Goal: Communication & Community: Ask a question

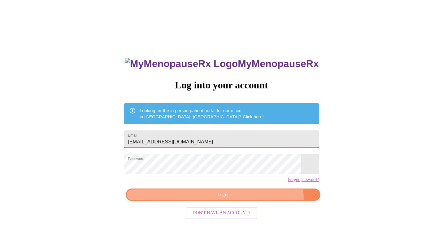
click at [180, 199] on span "Login" at bounding box center [223, 195] width 180 height 8
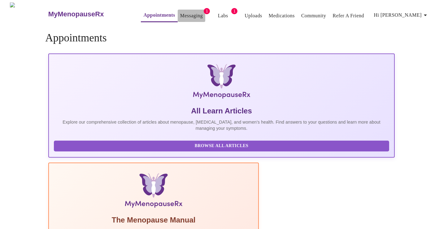
click at [181, 13] on link "Messaging" at bounding box center [191, 15] width 23 height 9
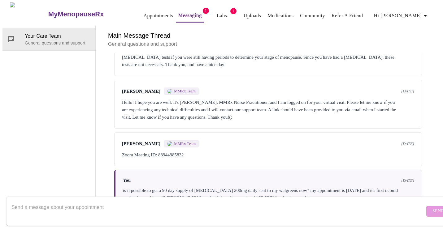
scroll to position [1350, 0]
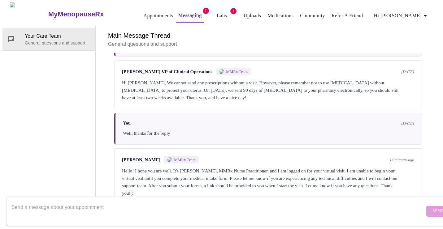
click at [416, 210] on form "Send" at bounding box center [230, 211] width 449 height 29
click at [223, 204] on textarea "Send a message about your appointment" at bounding box center [217, 212] width 413 height 20
paste textarea "i had an extended surgery and could not get to this. can i appeal it. i can sho…"
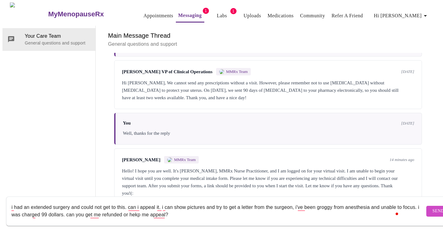
type textarea "i had an extended surgery and could not get to this. can i appeal it. i can sho…"
click at [432, 208] on span "Send" at bounding box center [438, 212] width 12 height 8
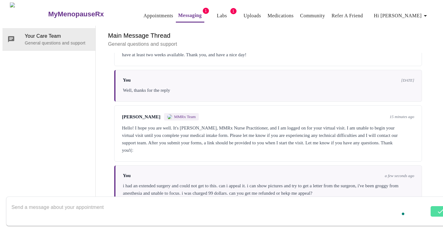
scroll to position [1395, 0]
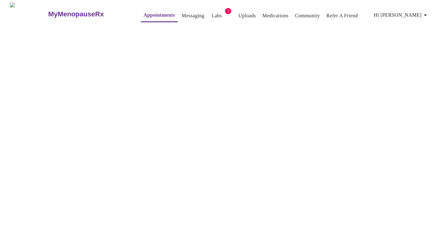
click at [184, 13] on link "Messaging" at bounding box center [193, 15] width 23 height 9
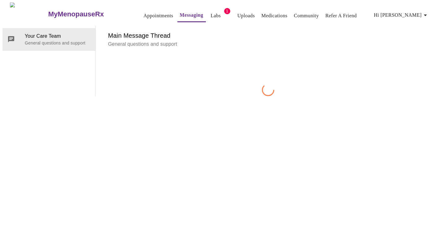
scroll to position [23, 0]
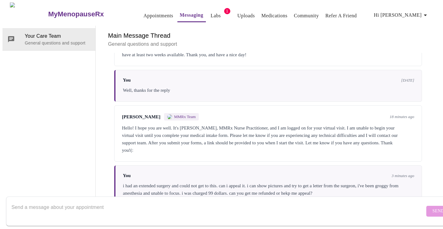
click at [167, 206] on textarea "Send a message about your appointment" at bounding box center [217, 212] width 413 height 20
type textarea "i can do this now ,i'm only 15 nub [PERSON_NAME]"
click at [432, 208] on span "Send" at bounding box center [438, 212] width 12 height 8
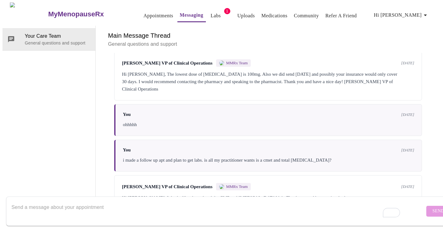
scroll to position [23, 0]
click at [147, 203] on textarea "To enrich screen reader interactions, please activate Accessibility in Grammarl…" at bounding box center [217, 212] width 413 height 20
type textarea "hello/"
click at [432, 208] on span "Send" at bounding box center [438, 212] width 12 height 8
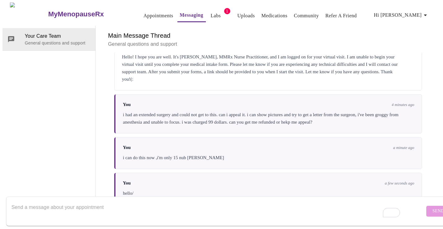
scroll to position [1469, 0]
click at [149, 11] on link "Appointments" at bounding box center [158, 15] width 30 height 9
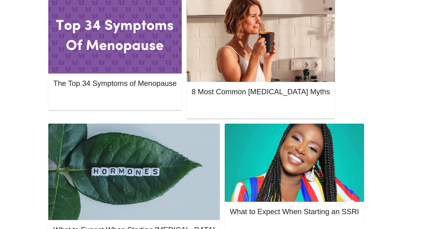
scroll to position [333, 0]
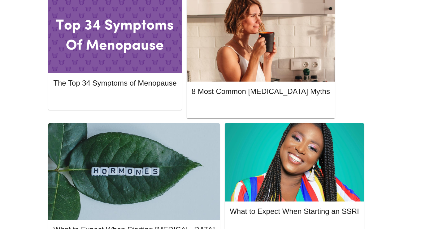
drag, startPoint x: 161, startPoint y: 92, endPoint x: 254, endPoint y: 89, distance: 93.2
copy span "[EMAIL_ADDRESS][DOMAIN_NAME]"
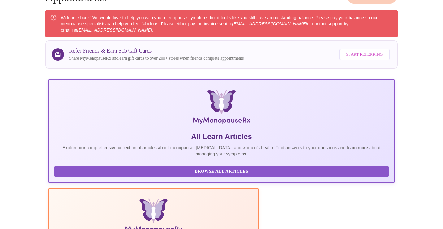
scroll to position [0, 0]
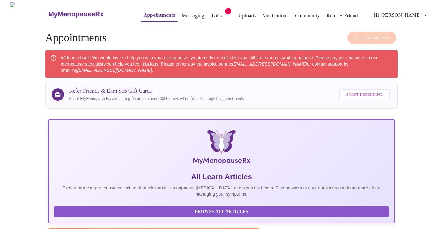
click at [58, 10] on h3 "MyMenopauseRx" at bounding box center [76, 14] width 56 height 8
click at [407, 11] on span "Hi [PERSON_NAME]" at bounding box center [401, 15] width 55 height 9
click at [147, 11] on div at bounding box center [221, 114] width 443 height 229
